Goal: Transaction & Acquisition: Purchase product/service

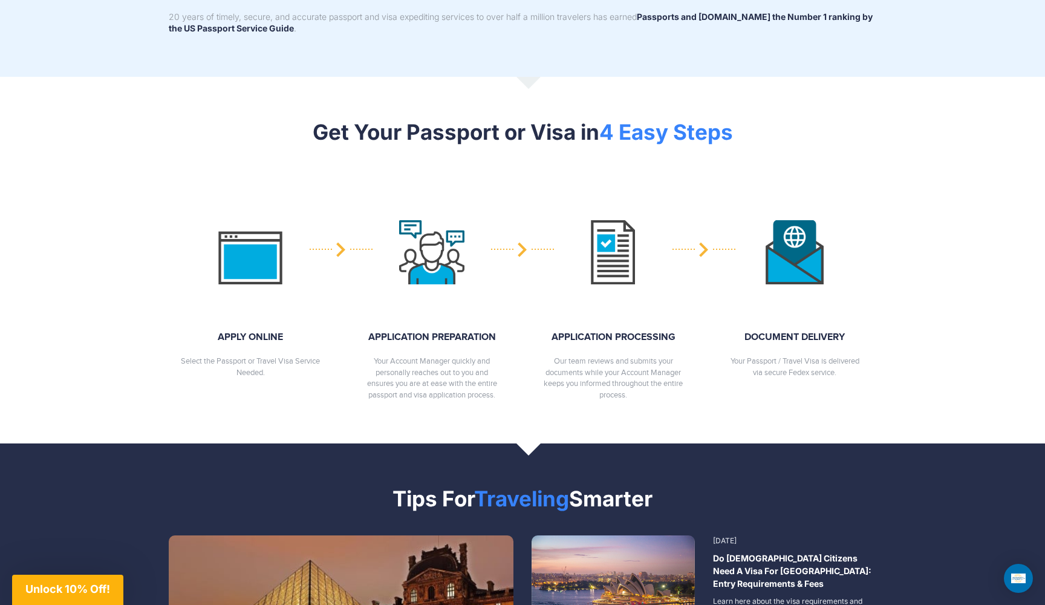
scroll to position [1297, 0]
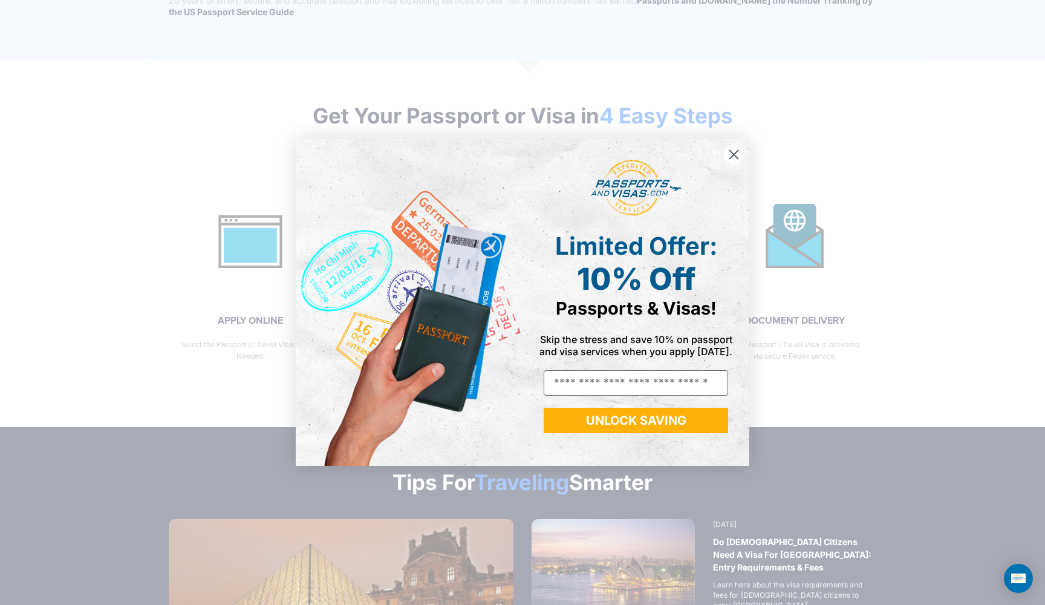
click at [728, 155] on circle "Close dialog" at bounding box center [734, 155] width 20 height 20
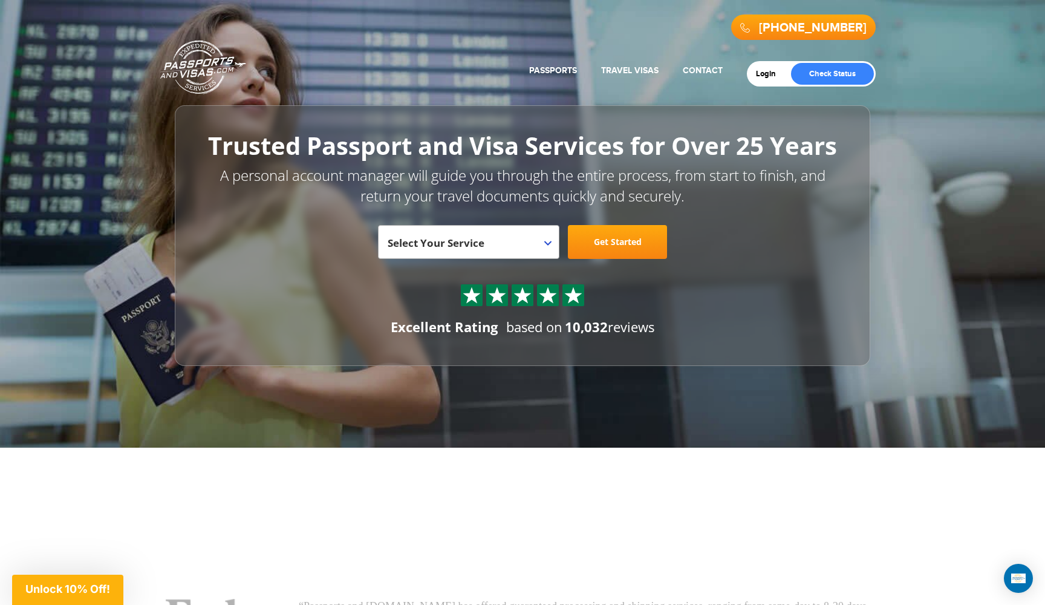
scroll to position [0, 0]
click at [486, 251] on span "Select Your Service" at bounding box center [467, 247] width 159 height 34
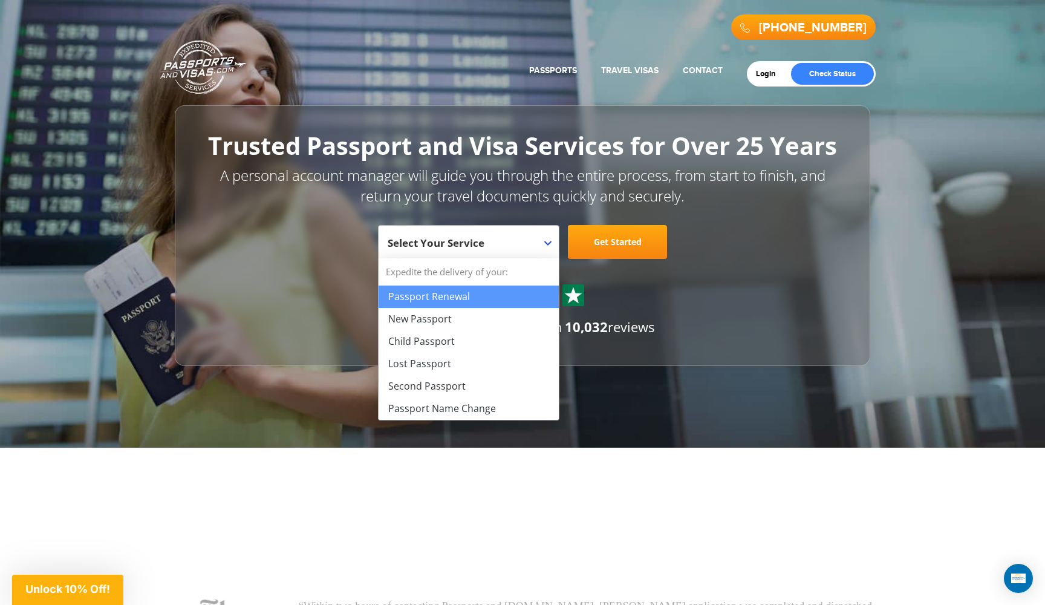
click at [546, 233] on span "Select Your Service" at bounding box center [467, 247] width 159 height 34
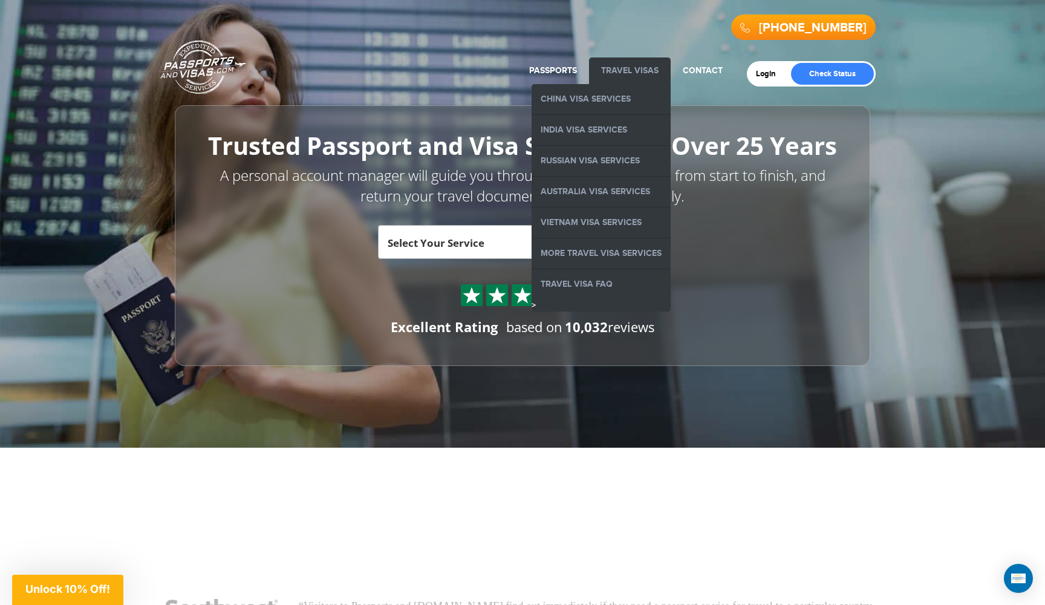
click at [627, 67] on link "Travel Visas" at bounding box center [629, 70] width 57 height 10
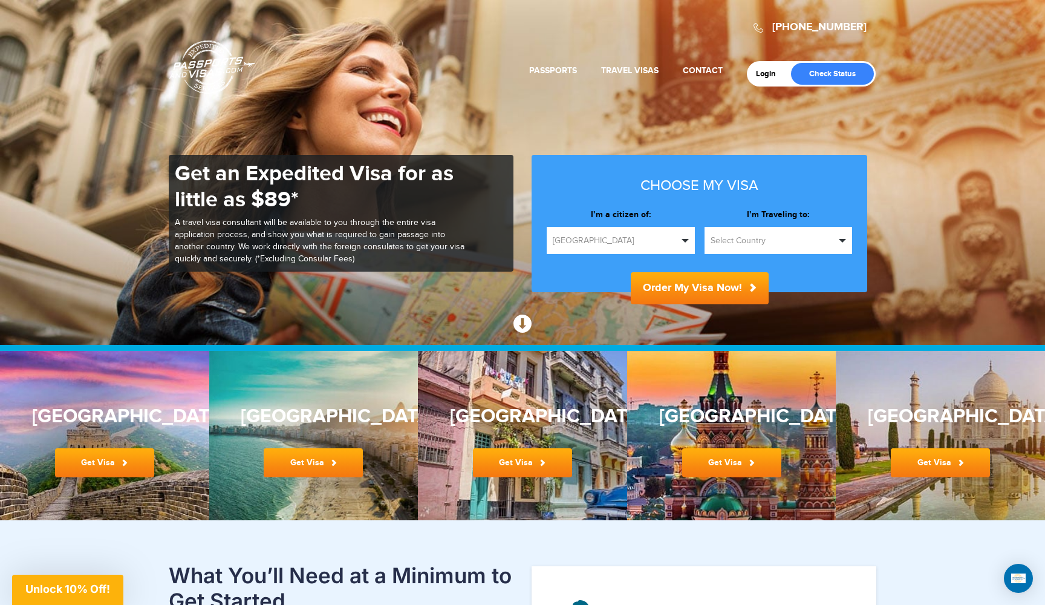
click at [617, 247] on button "[GEOGRAPHIC_DATA]" at bounding box center [621, 240] width 148 height 27
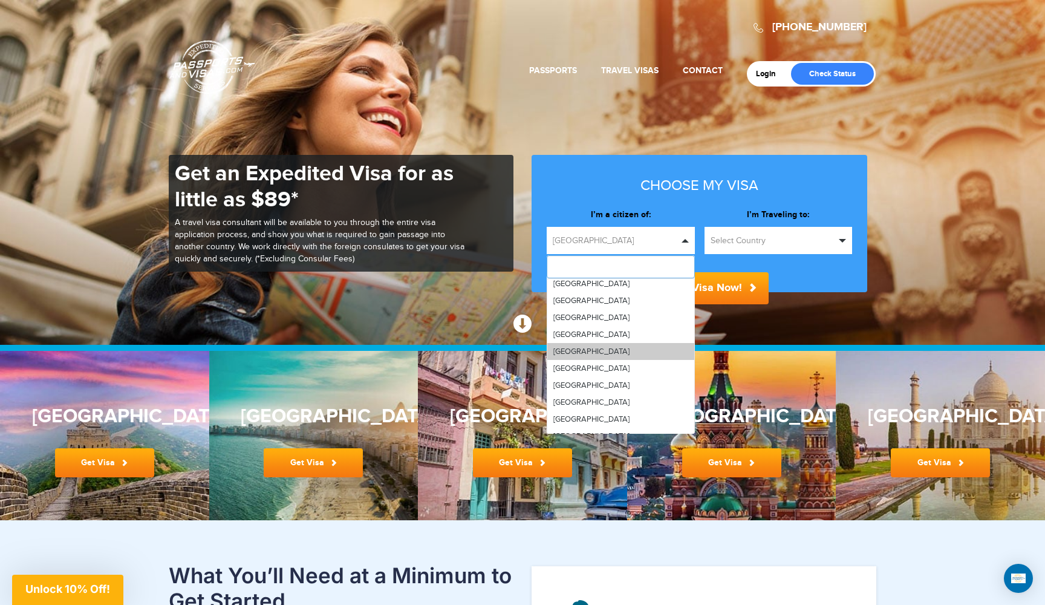
scroll to position [262, 0]
click at [619, 347] on link "[GEOGRAPHIC_DATA]" at bounding box center [620, 347] width 147 height 17
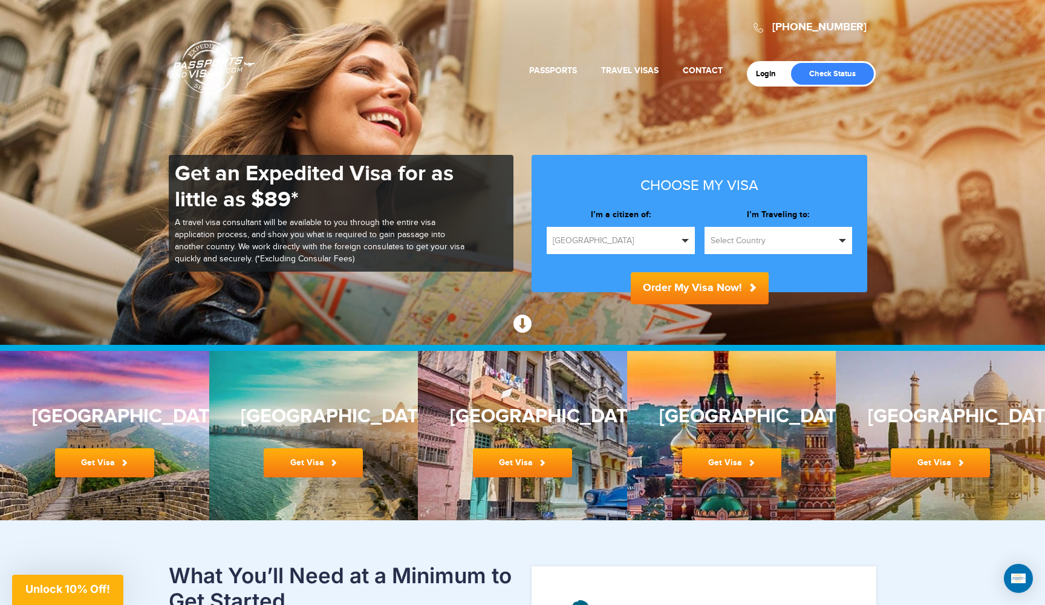
click at [782, 242] on span "Select Country" at bounding box center [773, 241] width 125 height 12
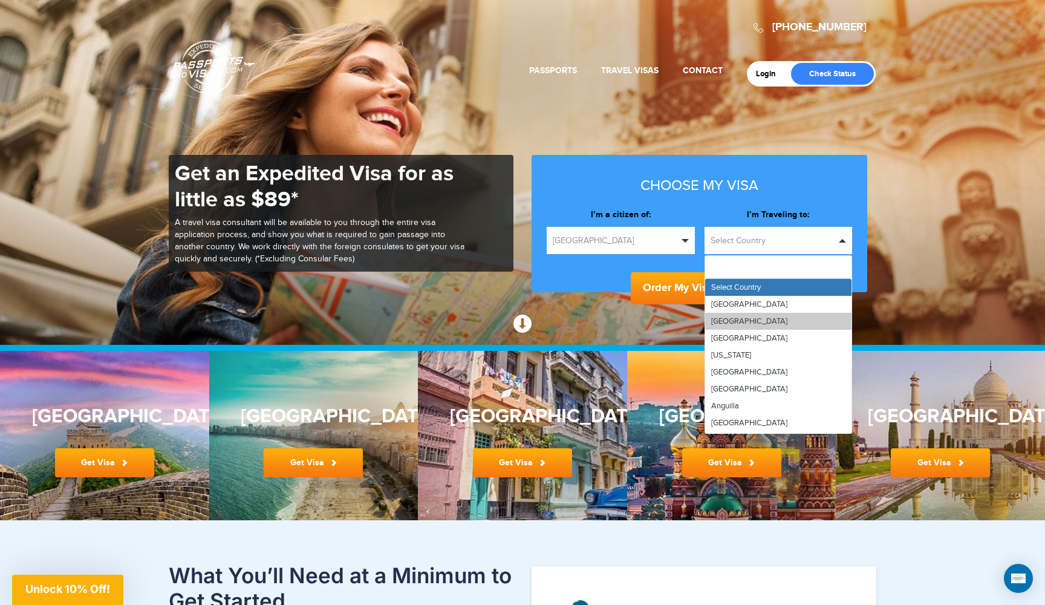
click at [786, 328] on link "[GEOGRAPHIC_DATA]" at bounding box center [778, 321] width 147 height 17
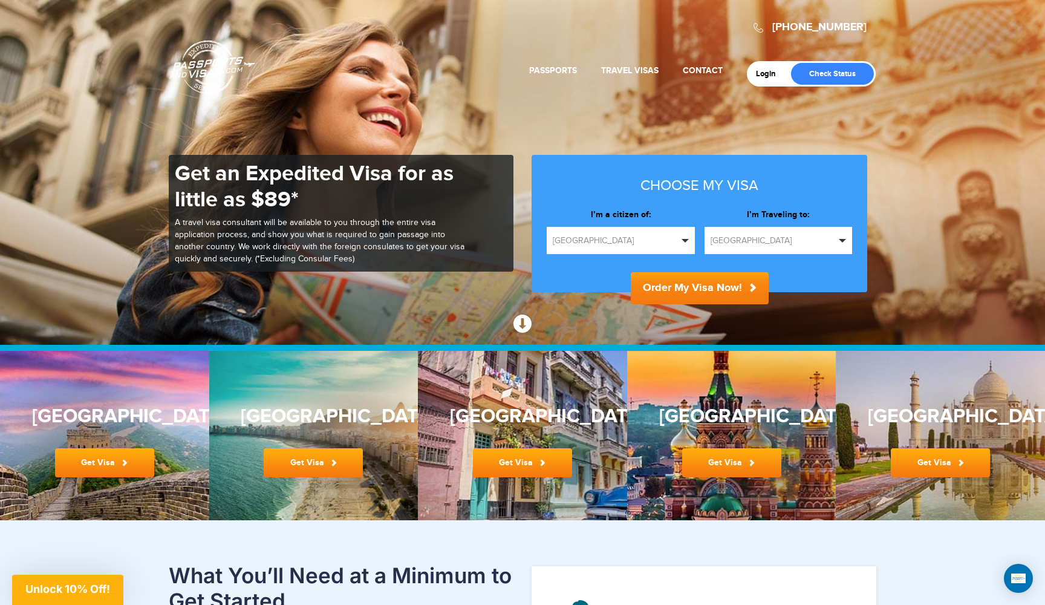
click at [739, 300] on button "Order My Visa Now!" at bounding box center [700, 288] width 138 height 32
